Goal: Transaction & Acquisition: Obtain resource

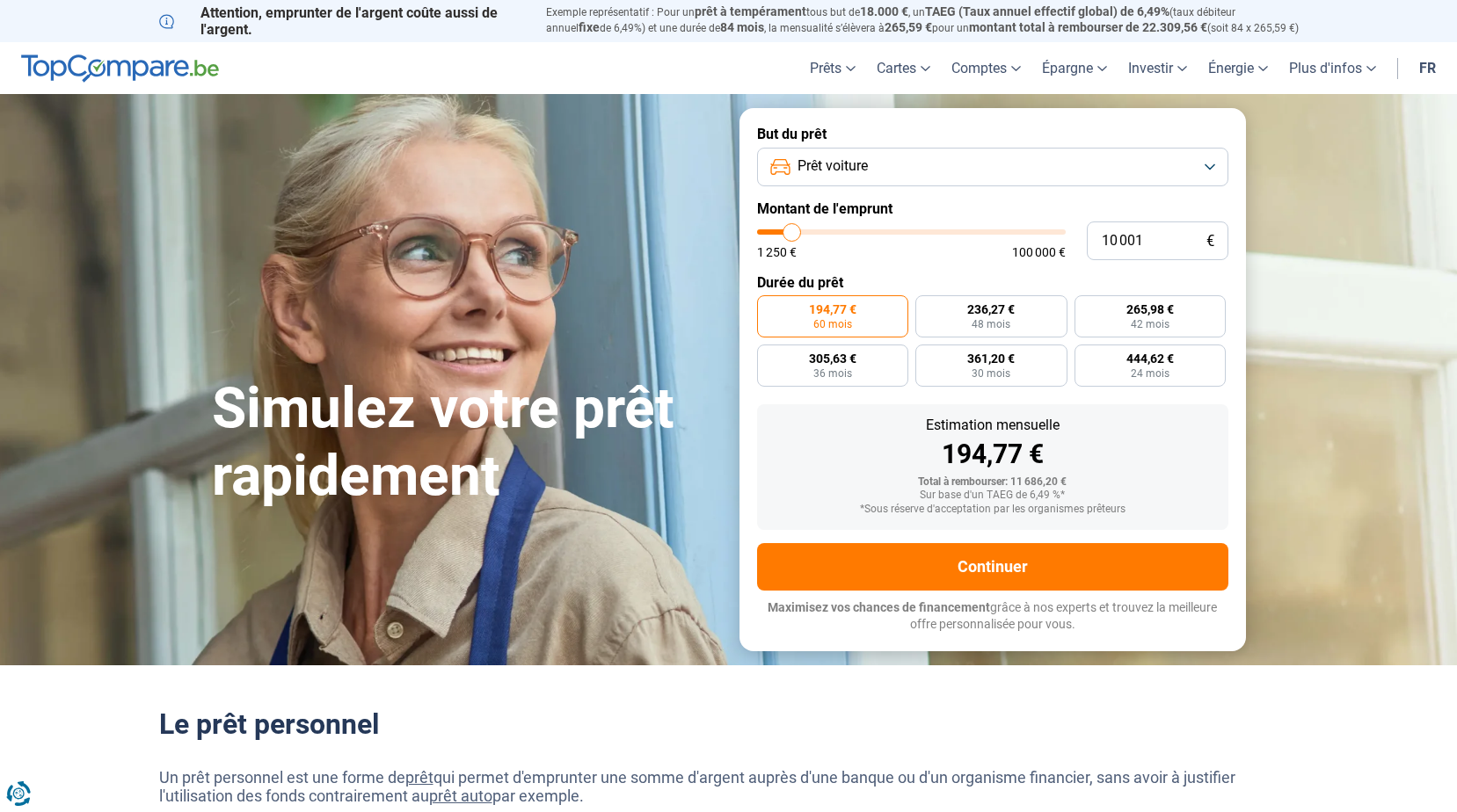
click at [964, 174] on button "Prêt voiture" at bounding box center [993, 167] width 471 height 39
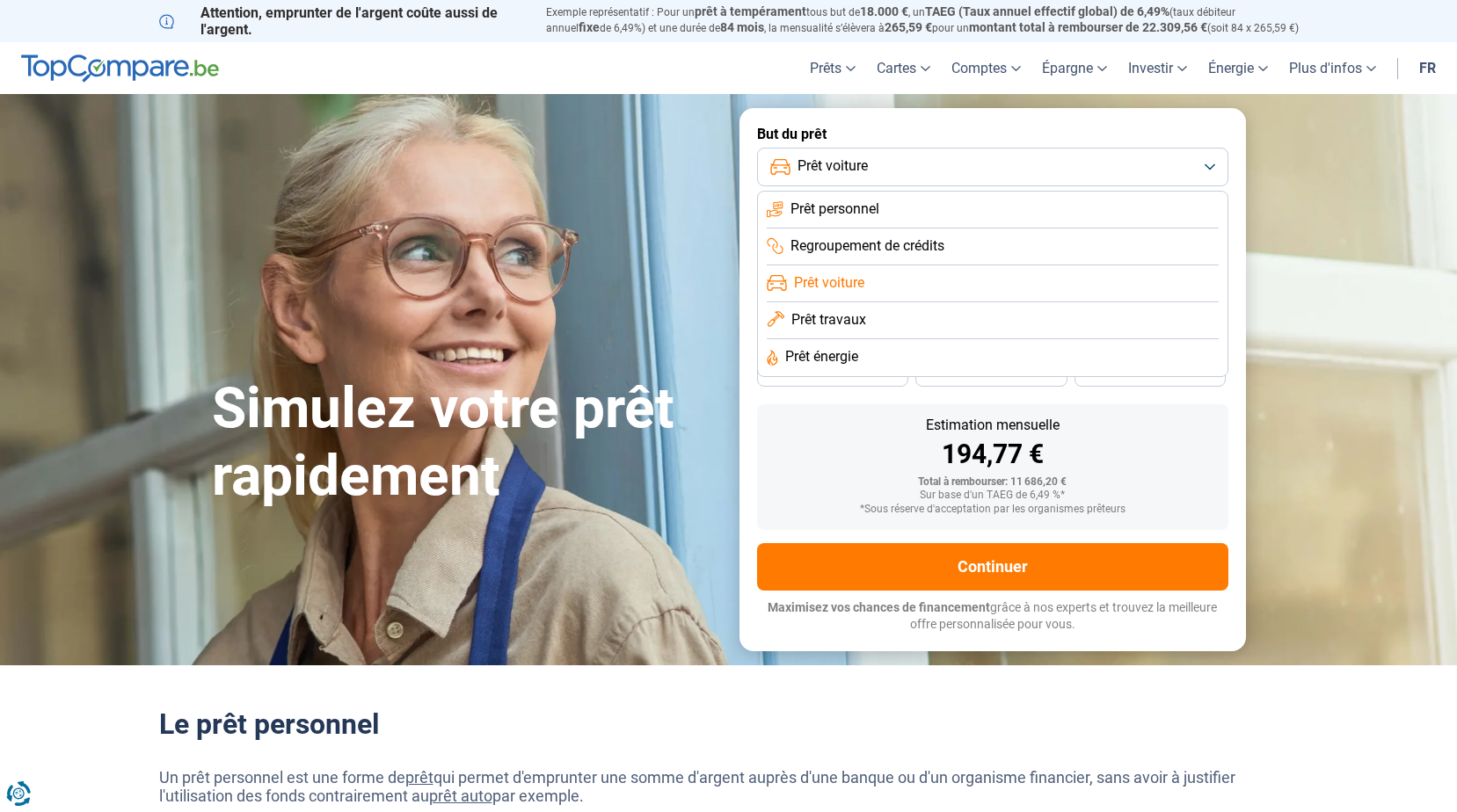
click at [964, 174] on button "Prêt voiture" at bounding box center [993, 167] width 471 height 39
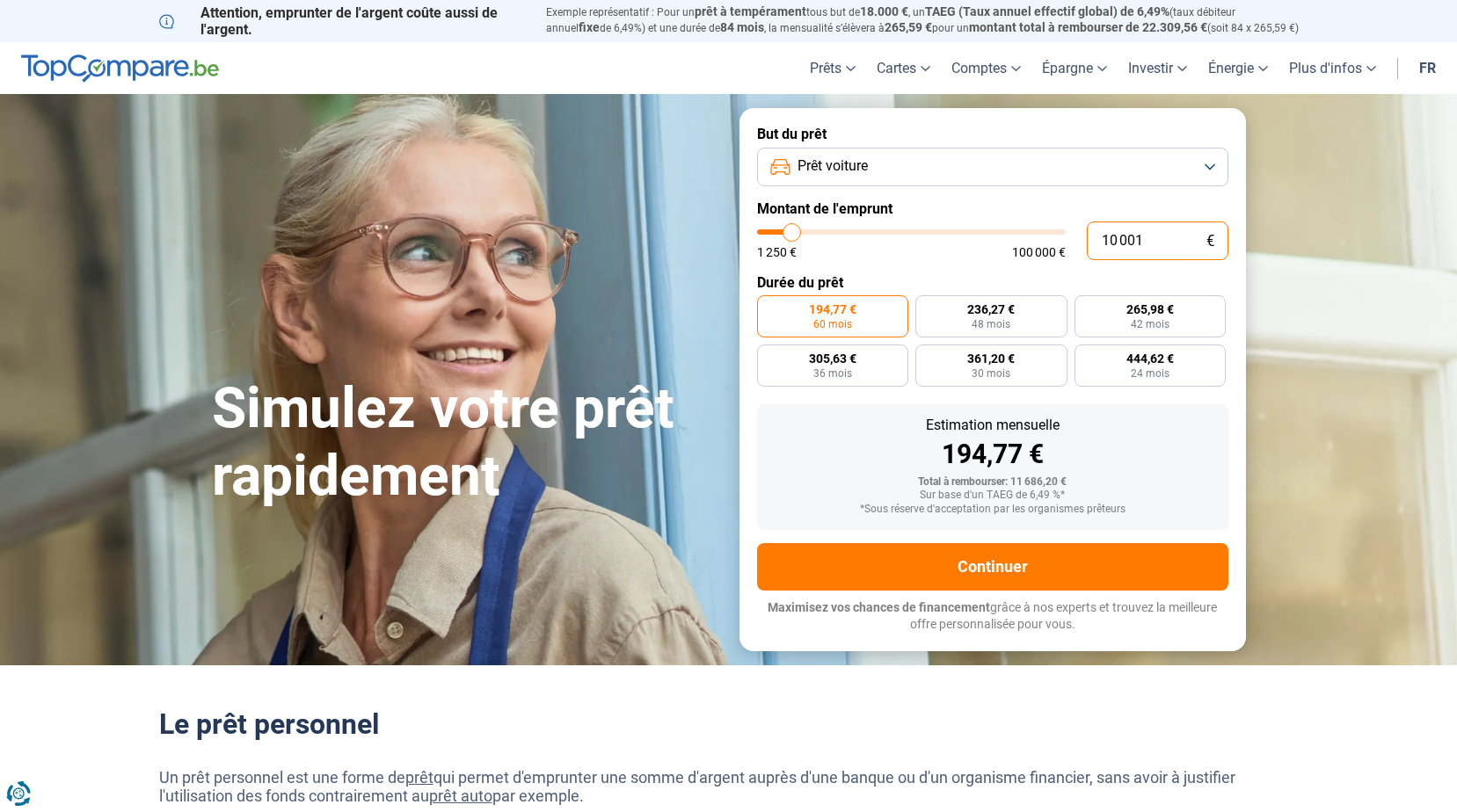
drag, startPoint x: 1152, startPoint y: 236, endPoint x: 1096, endPoint y: 236, distance: 56.0
click at [1096, 236] on input "10 001" at bounding box center [1157, 241] width 142 height 39
type input "1"
type input "1250"
type input "15"
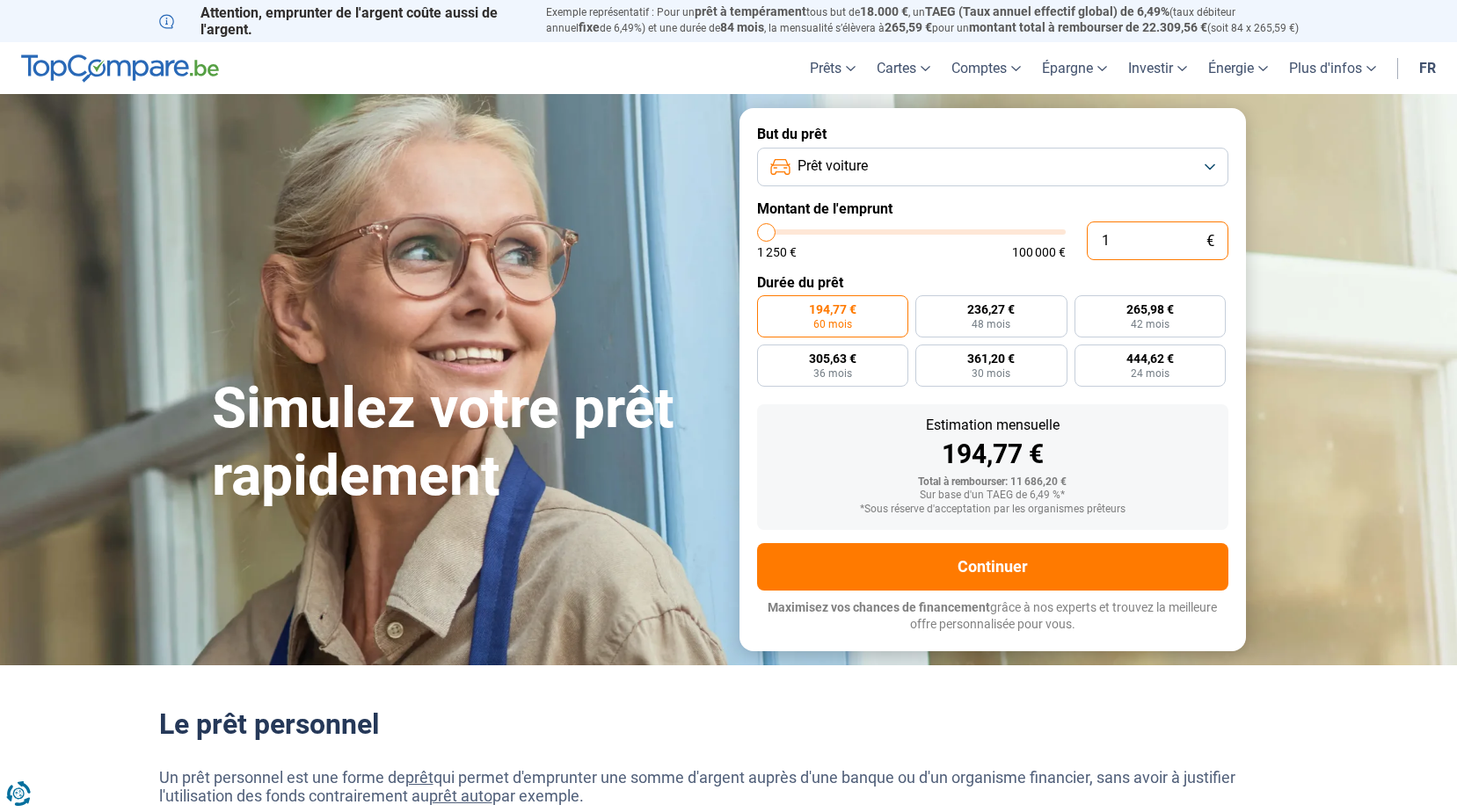
type input "1250"
type input "150"
type input "1250"
type input "1 500"
type input "1500"
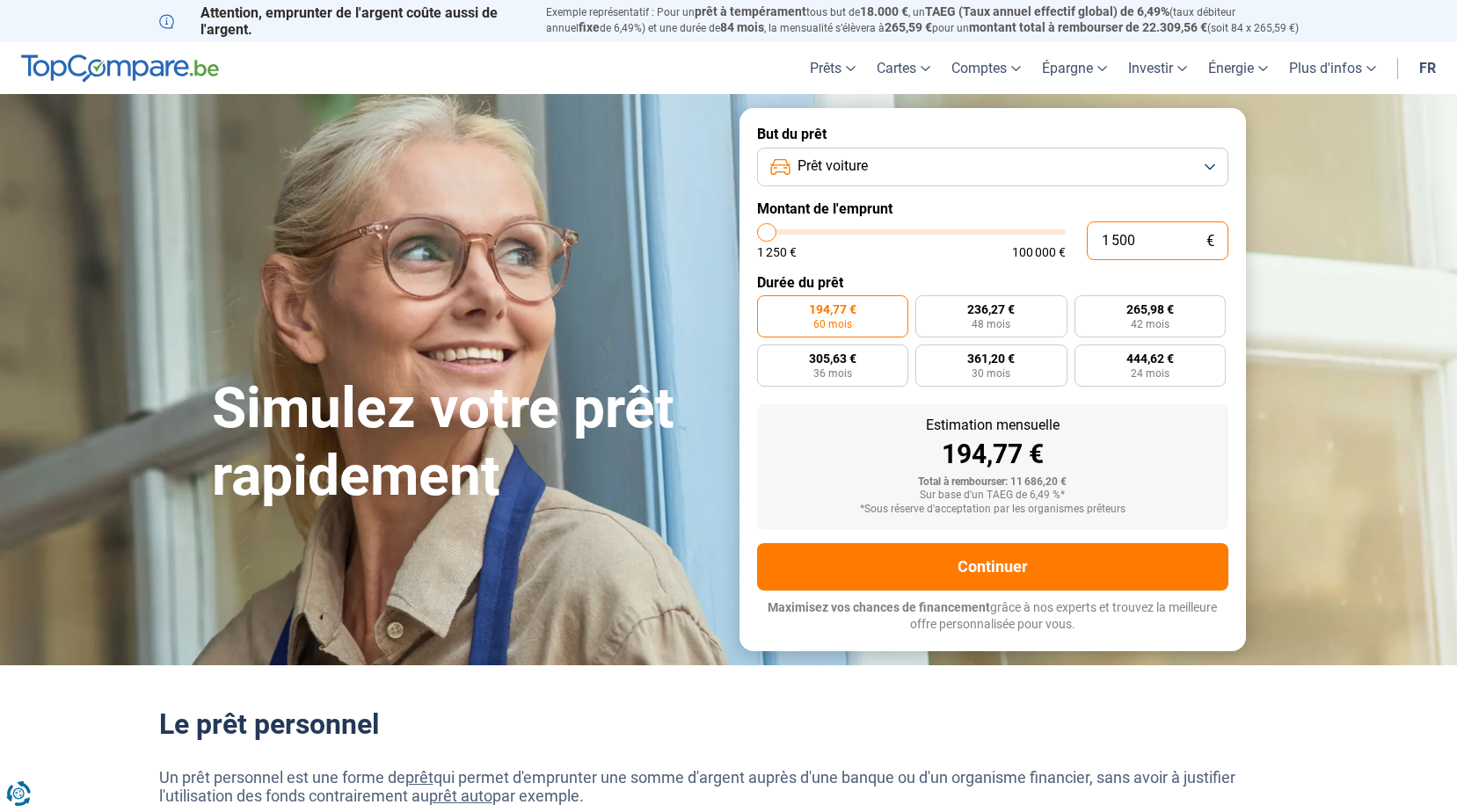
type input "15 000"
type input "15000"
